Goal: Task Accomplishment & Management: Manage account settings

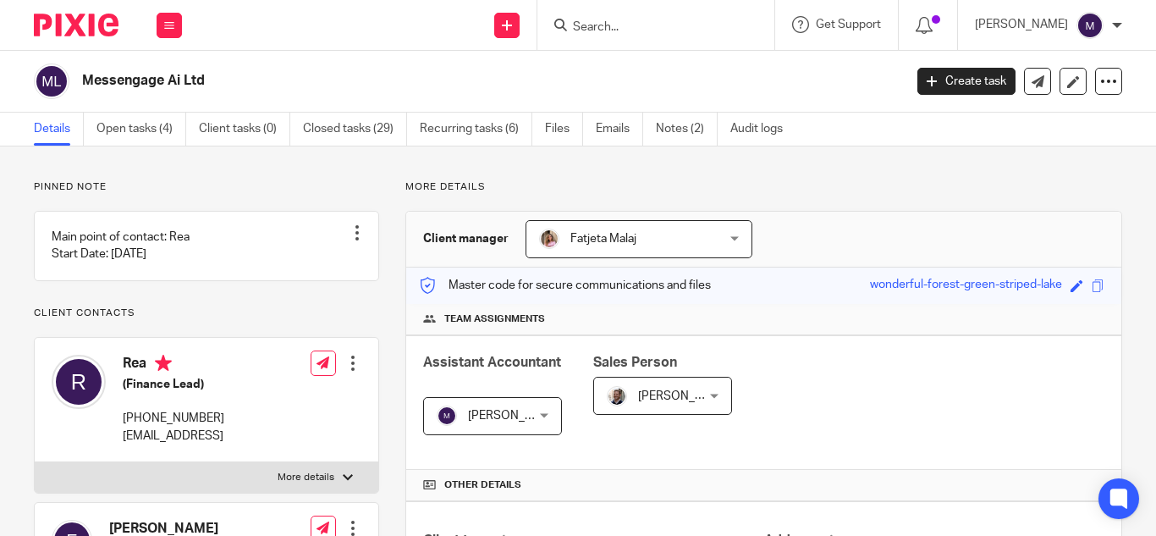
click at [620, 26] on input "Search" at bounding box center [647, 27] width 152 height 15
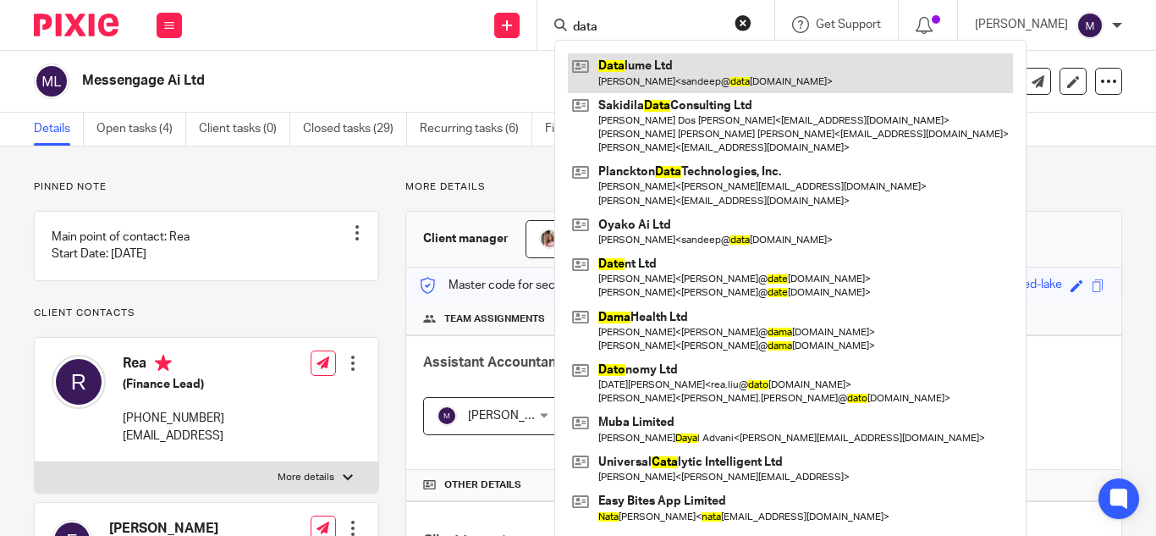
type input "data"
click at [678, 75] on link at bounding box center [790, 72] width 445 height 39
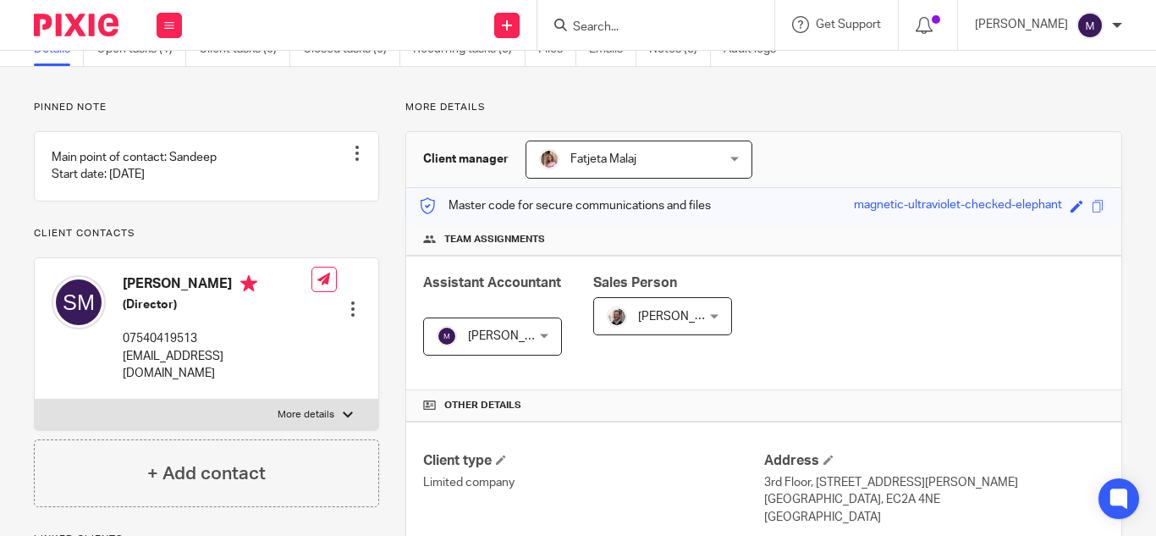
scroll to position [423, 0]
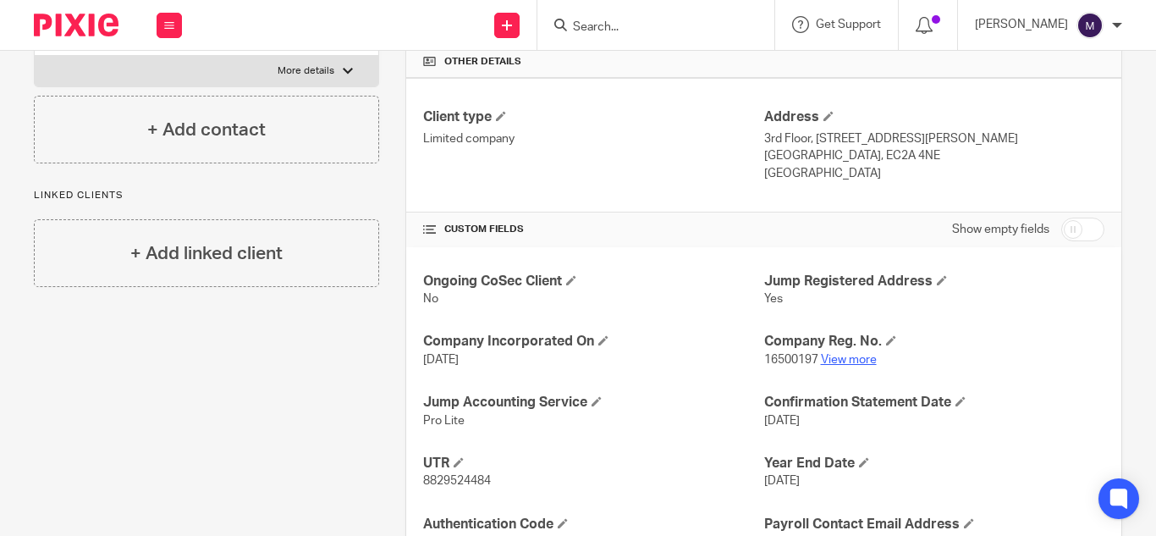
click at [840, 361] on link "View more" at bounding box center [849, 360] width 56 height 12
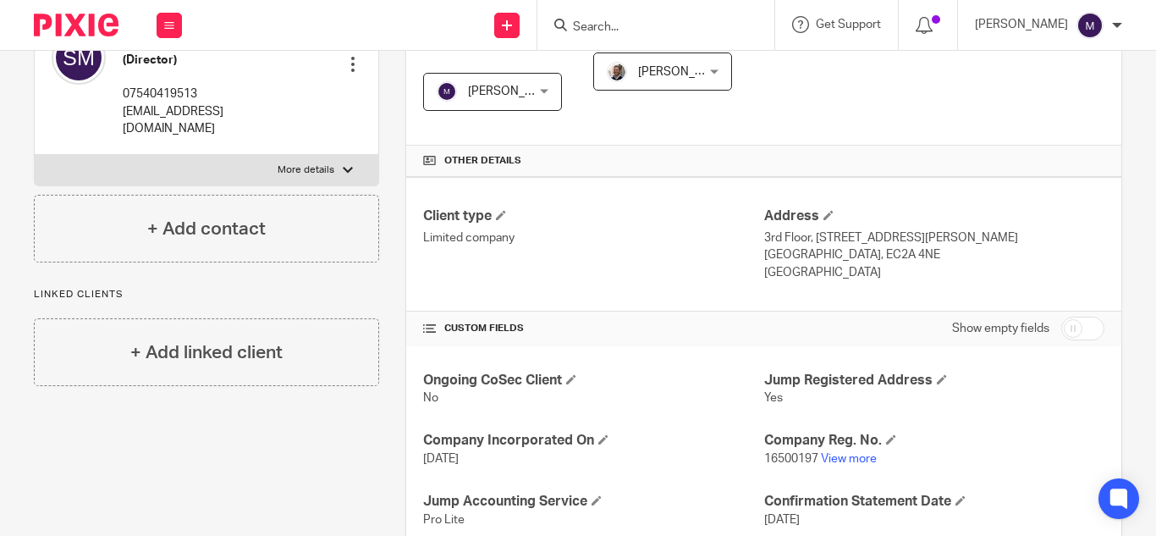
scroll to position [85, 0]
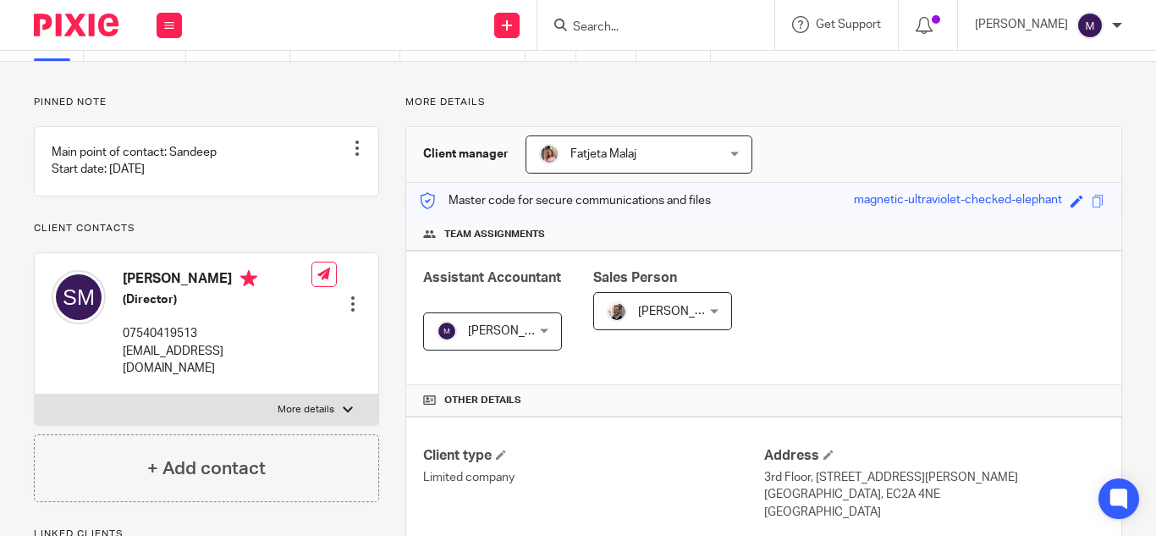
click at [187, 308] on h5 "(Director)" at bounding box center [217, 299] width 189 height 17
click at [344, 295] on div at bounding box center [352, 303] width 17 height 17
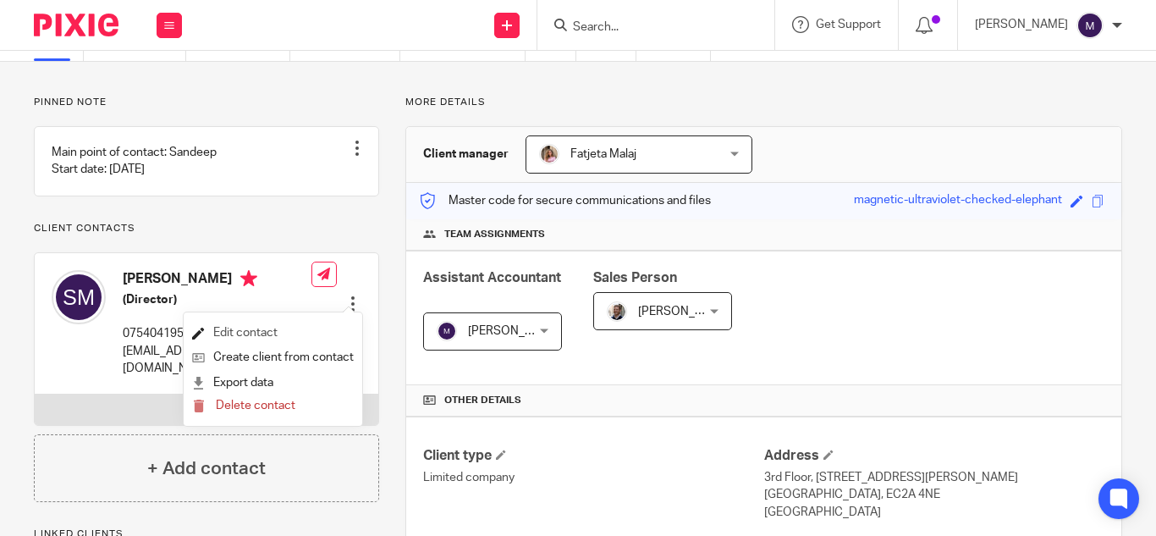
click at [242, 324] on link "Edit contact" at bounding box center [273, 333] width 162 height 25
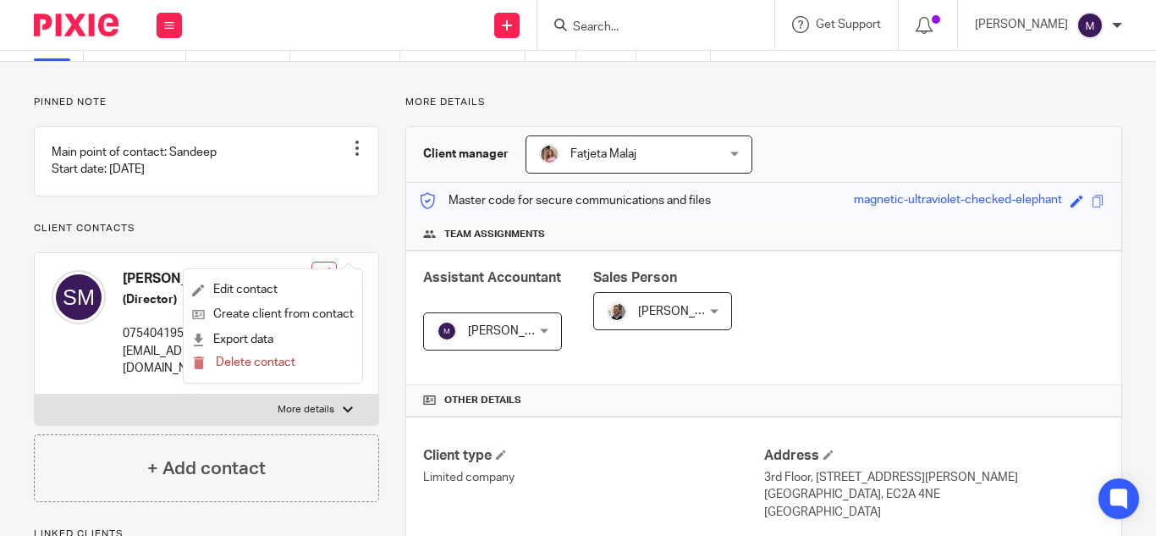
scroll to position [169, 0]
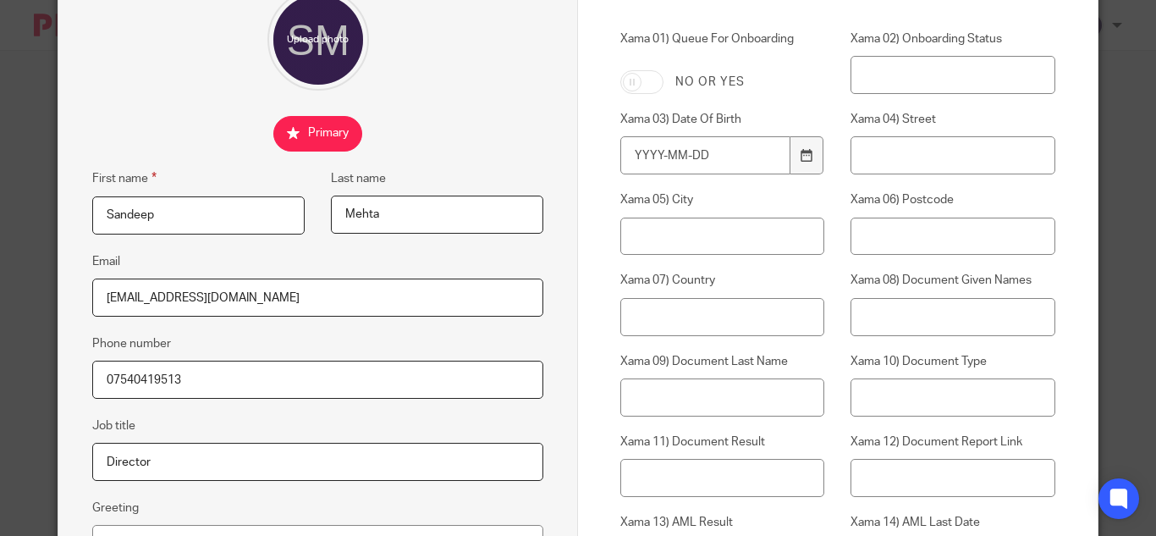
scroll to position [169, 0]
drag, startPoint x: 91, startPoint y: 386, endPoint x: 197, endPoint y: 383, distance: 105.9
click at [200, 386] on input "07540419513" at bounding box center [317, 380] width 451 height 38
click at [277, 306] on input "[EMAIL_ADDRESS][DOMAIN_NAME]" at bounding box center [317, 298] width 451 height 38
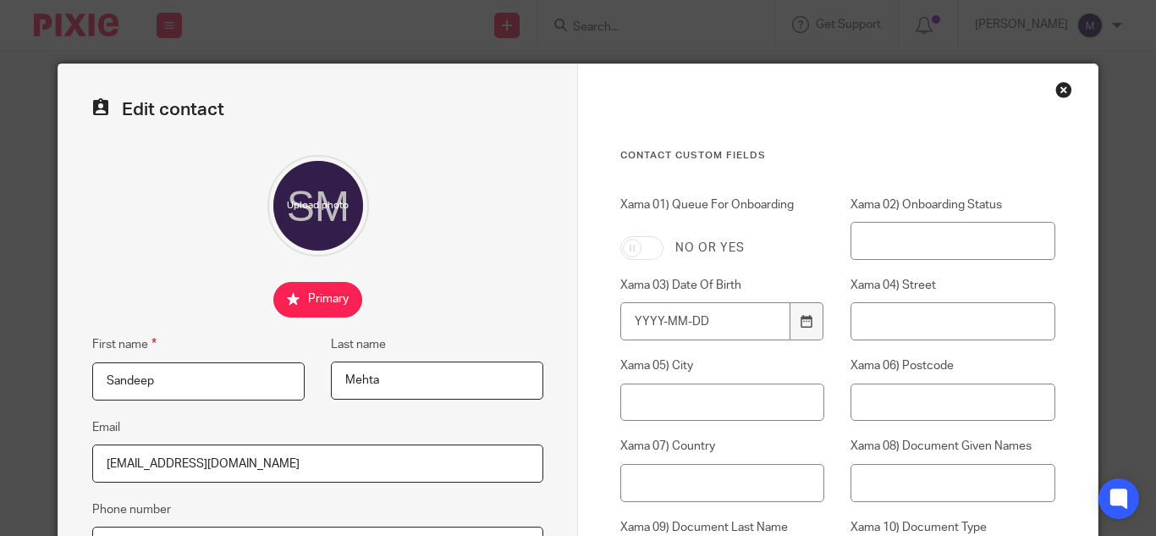
scroll to position [0, 0]
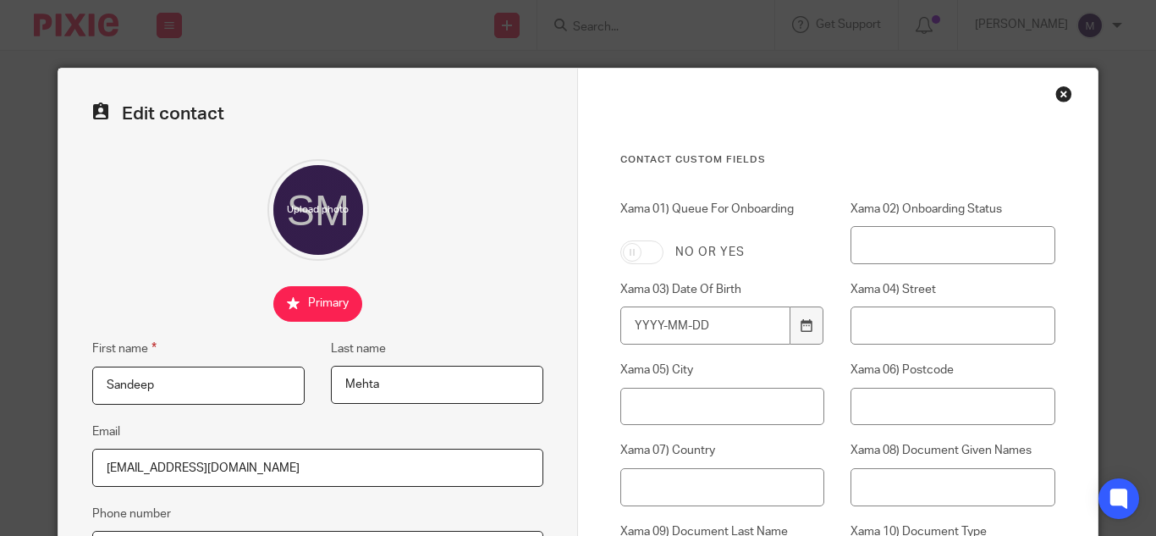
click at [1055, 97] on div "Close this dialog window" at bounding box center [1063, 93] width 17 height 17
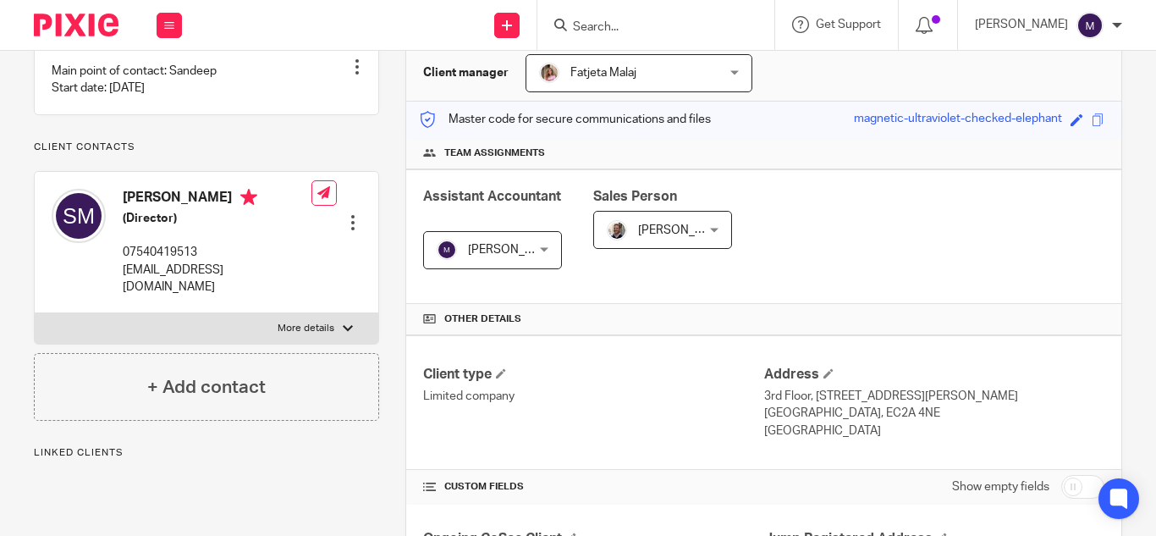
scroll to position [169, 0]
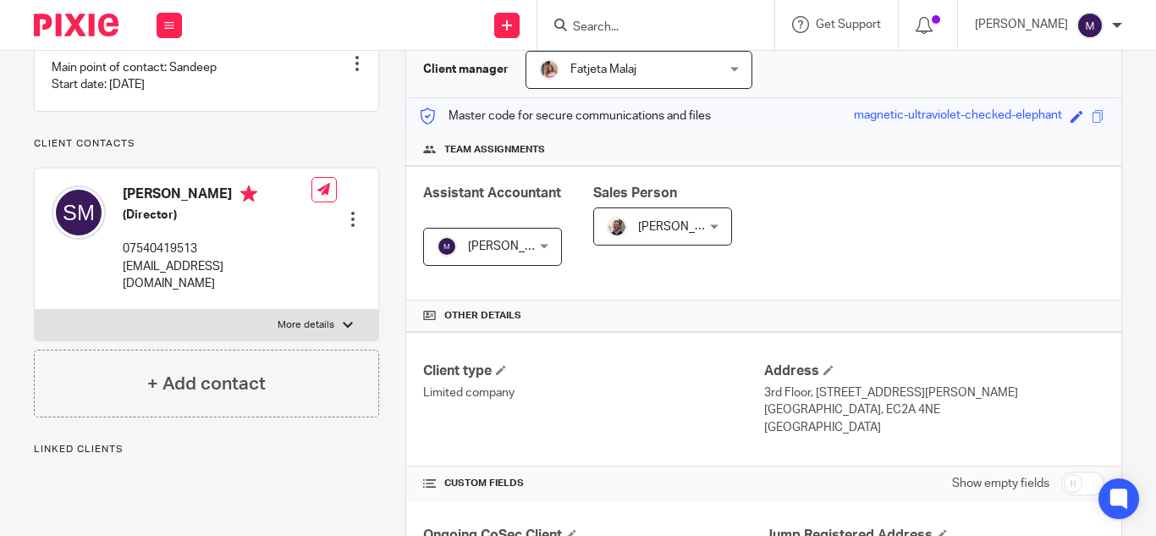
click at [314, 328] on p "More details" at bounding box center [306, 325] width 57 height 14
click at [35, 310] on input "More details" at bounding box center [34, 309] width 1 height 1
checkbox input "true"
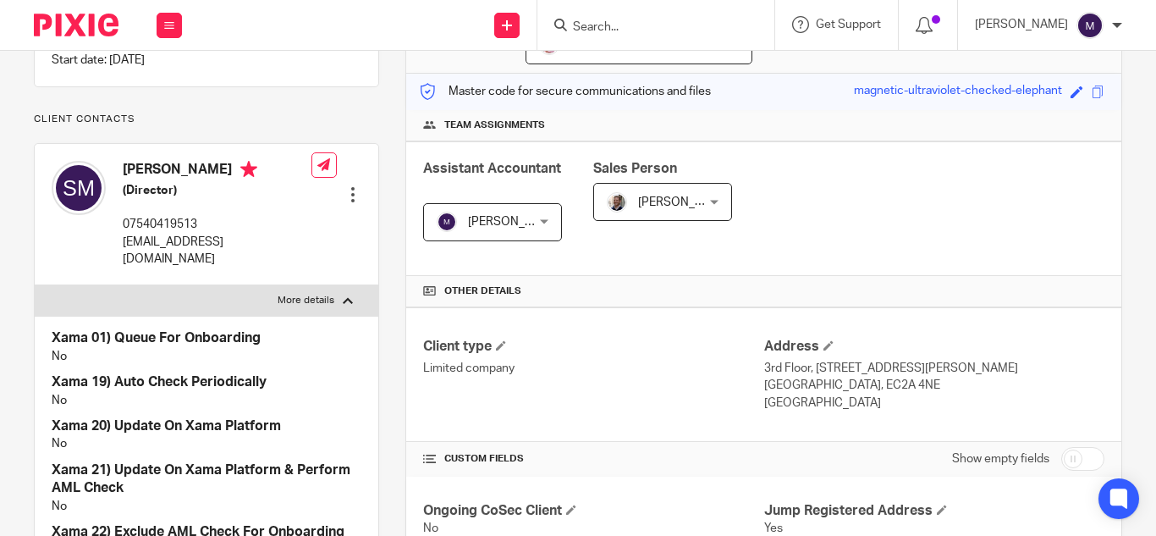
scroll to position [223, 0]
